Goal: Task Accomplishment & Management: Use online tool/utility

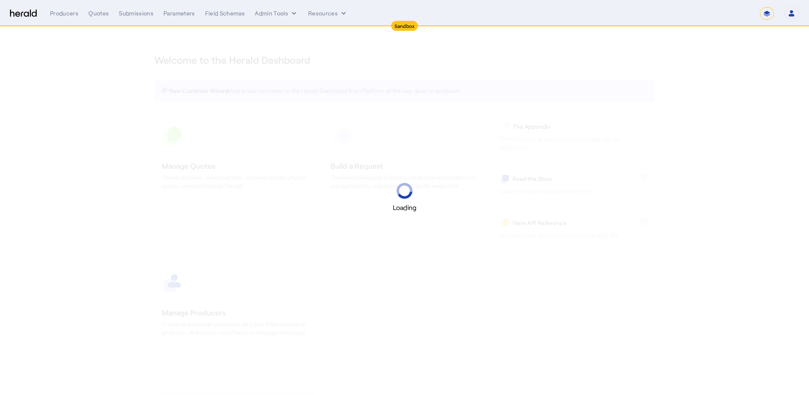
select select "*******"
select select "pfm_2v8p_herald_api"
click at [768, 14] on select "**********" at bounding box center [767, 13] width 14 height 13
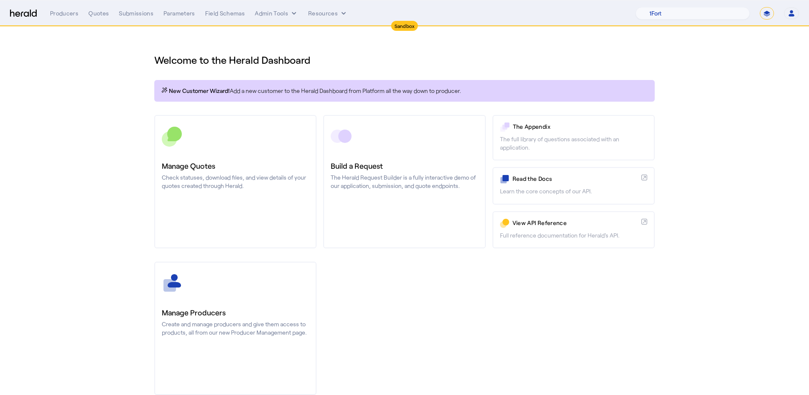
select select "**********"
click at [760, 7] on select "**********" at bounding box center [767, 13] width 14 height 13
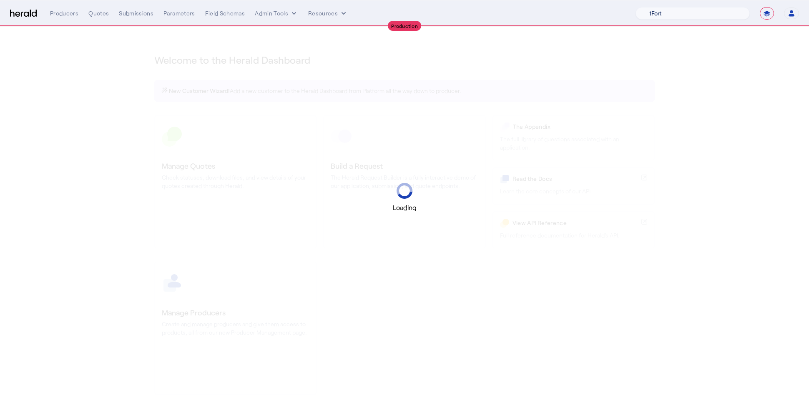
click at [693, 11] on select "1Fort Acrisure Acturis Affinity Advisors Affinity Risk Agentero AmWins Anzen Ao…" at bounding box center [693, 13] width 114 height 13
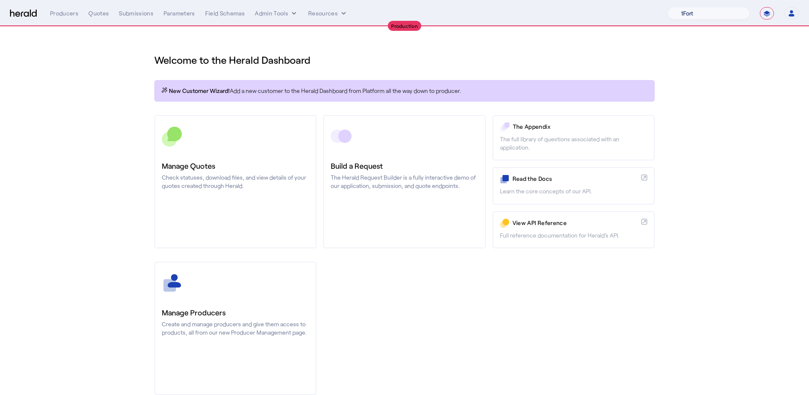
click at [667, 7] on select "1Fort Affinity Risk [PERSON_NAME] [PERSON_NAME] CRC Campus Coverage Citadel Fif…" at bounding box center [708, 13] width 83 height 13
drag, startPoint x: 693, startPoint y: 11, endPoint x: 137, endPoint y: 97, distance: 562.5
click at [137, 97] on div "You are now impersonating the 1Fort platform." at bounding box center [404, 197] width 809 height 395
drag, startPoint x: 137, startPoint y: 97, endPoint x: 105, endPoint y: 25, distance: 78.8
click at [105, 25] on div "You are now impersonating the 1Fort platform." at bounding box center [404, 197] width 809 height 395
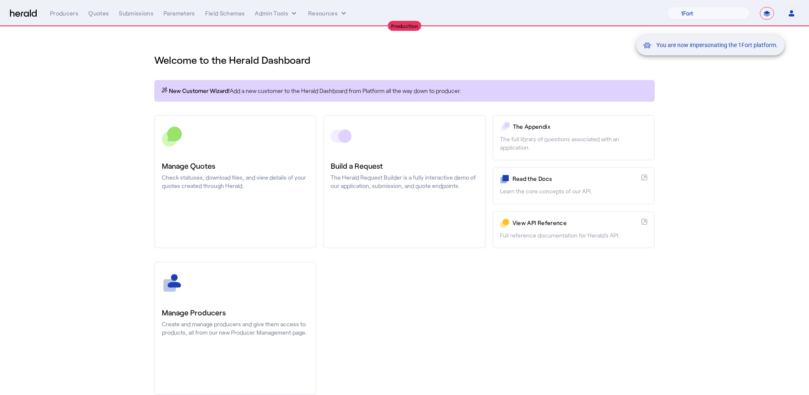
click at [101, 15] on div "You are now impersonating the 1Fort platform." at bounding box center [404, 197] width 809 height 395
click at [100, 16] on div "Quotes" at bounding box center [98, 13] width 20 height 8
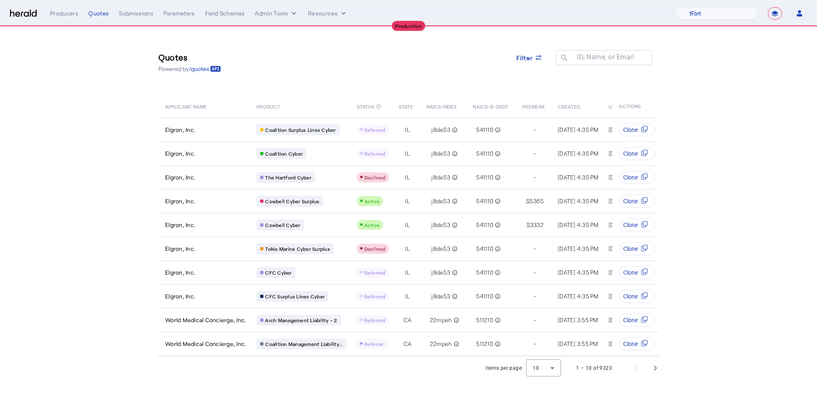
click at [332, 377] on div "Items per page: 10 1 – 10 of 9323" at bounding box center [409, 367] width 534 height 23
click at [660, 378] on span "Next page" at bounding box center [656, 368] width 20 height 20
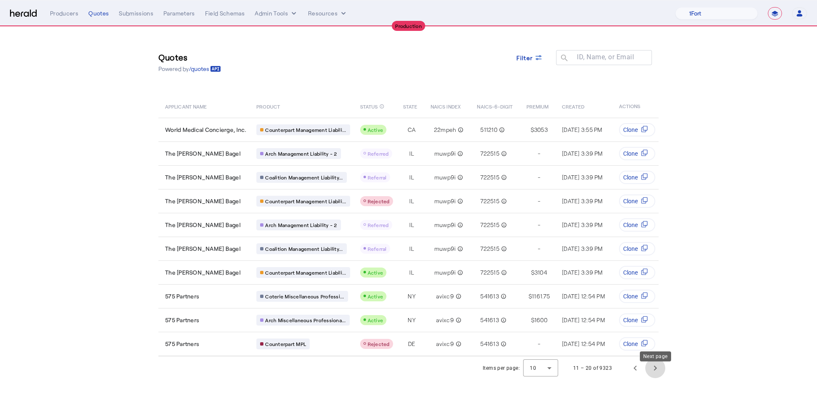
click at [659, 378] on span "Next page" at bounding box center [656, 368] width 20 height 20
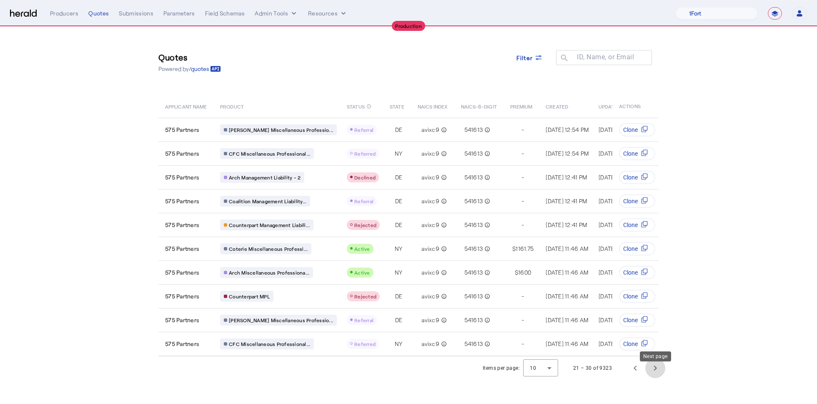
click at [654, 374] on span "Next page" at bounding box center [656, 368] width 20 height 20
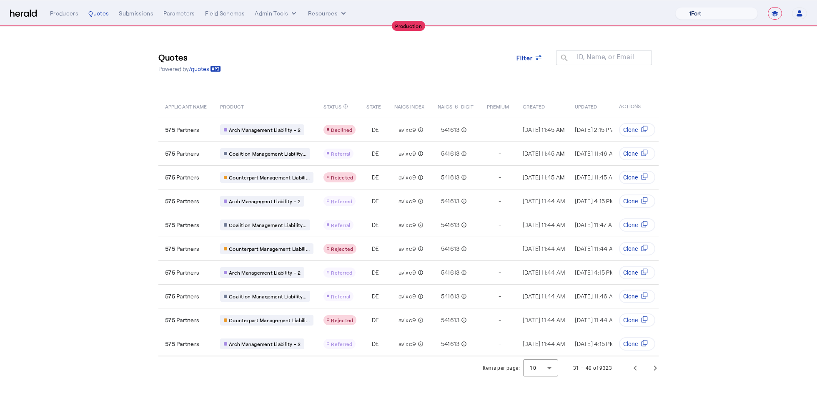
click at [714, 14] on select "1Fort Affinity Risk [PERSON_NAME] [PERSON_NAME] CRC Campus Coverage Citadel Fif…" at bounding box center [717, 13] width 83 height 13
select select "pfm_h3db_crc"
click at [676, 7] on select "1Fort Affinity Risk [PERSON_NAME] [PERSON_NAME] CRC Campus Coverage Citadel Fif…" at bounding box center [717, 13] width 83 height 13
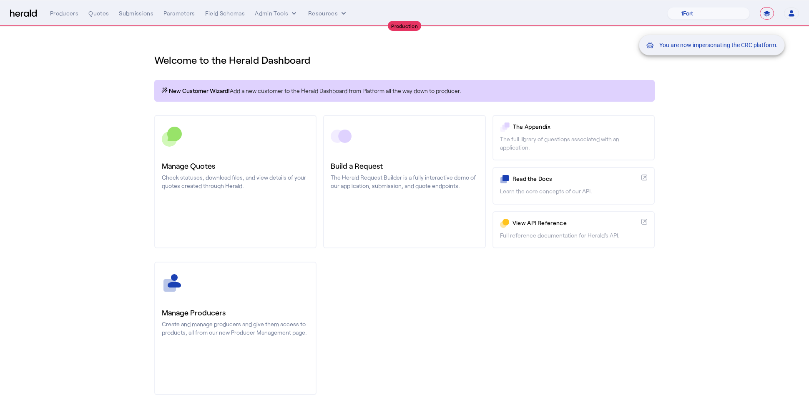
click at [702, 78] on div "You are now impersonating the CRC platform." at bounding box center [404, 197] width 809 height 395
click at [97, 19] on div "You are now impersonating the CRC platform." at bounding box center [404, 197] width 809 height 395
click at [97, 14] on div "Quotes" at bounding box center [98, 13] width 20 height 8
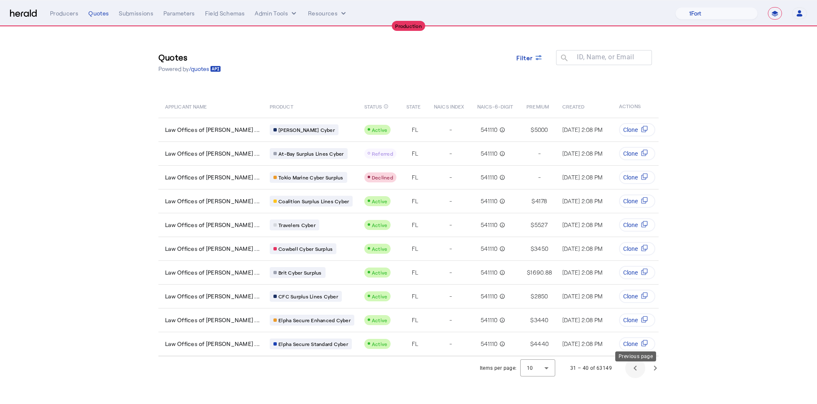
click at [635, 376] on span "Previous page" at bounding box center [636, 368] width 20 height 20
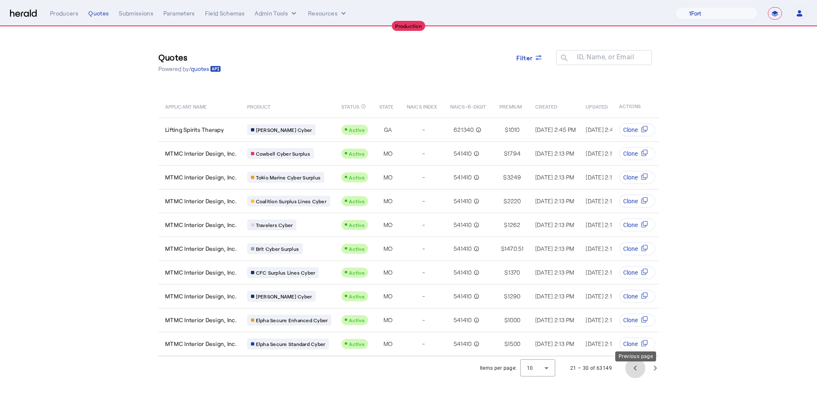
click at [635, 376] on span "Previous page" at bounding box center [636, 368] width 20 height 20
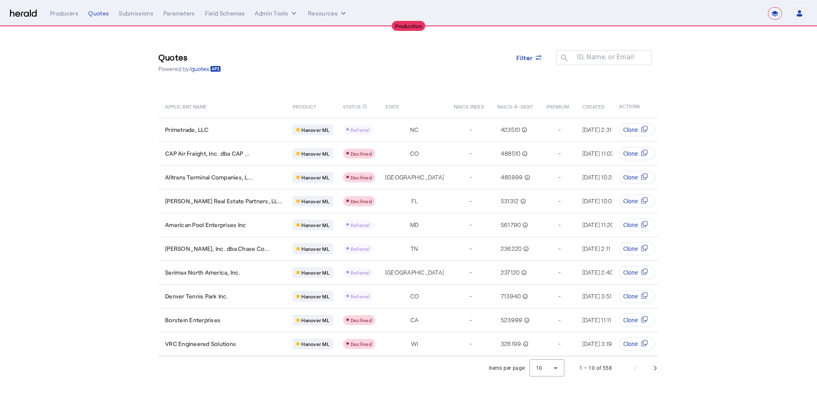
select select "**********"
click at [53, 67] on section "Quotes Powered by /quotes Filter ID, Name, or Email search APPLICANT NAME PRODU…" at bounding box center [408, 203] width 817 height 353
